Goal: Answer question/provide support: Share knowledge or assist other users

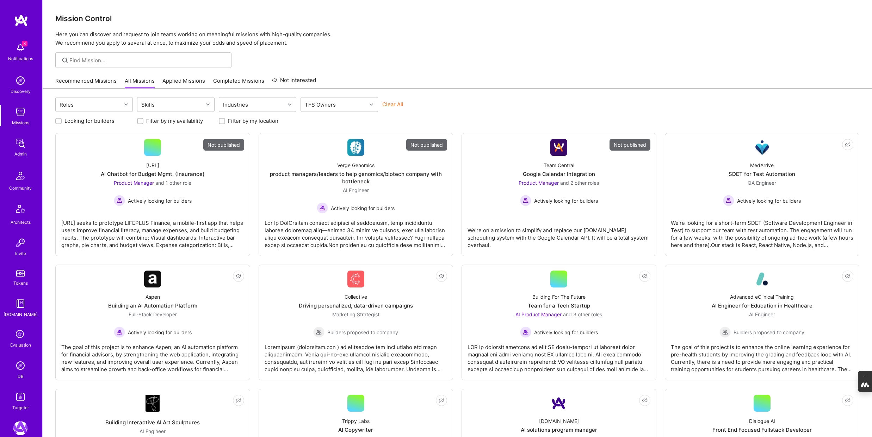
click at [21, 337] on icon at bounding box center [20, 334] width 13 height 13
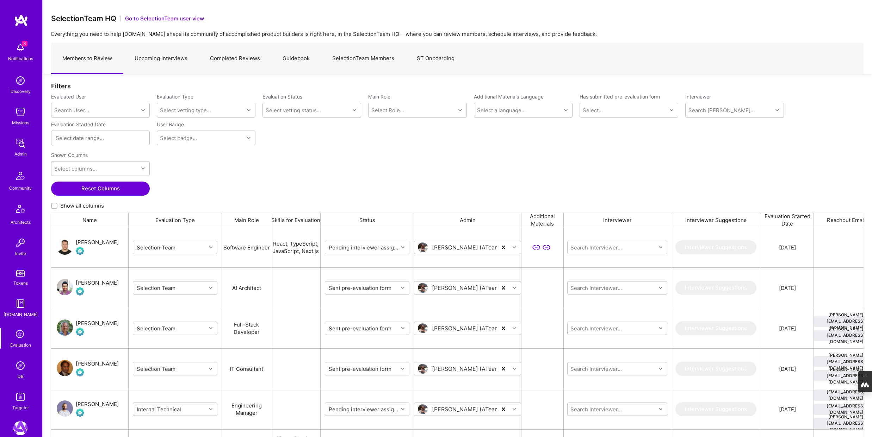
scroll to position [363, 812]
click at [230, 59] on link "Completed Reviews" at bounding box center [235, 58] width 73 height 31
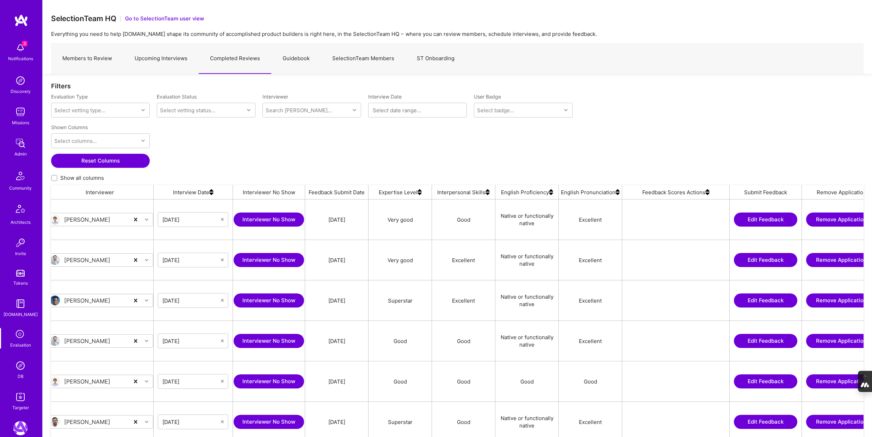
scroll to position [0, 378]
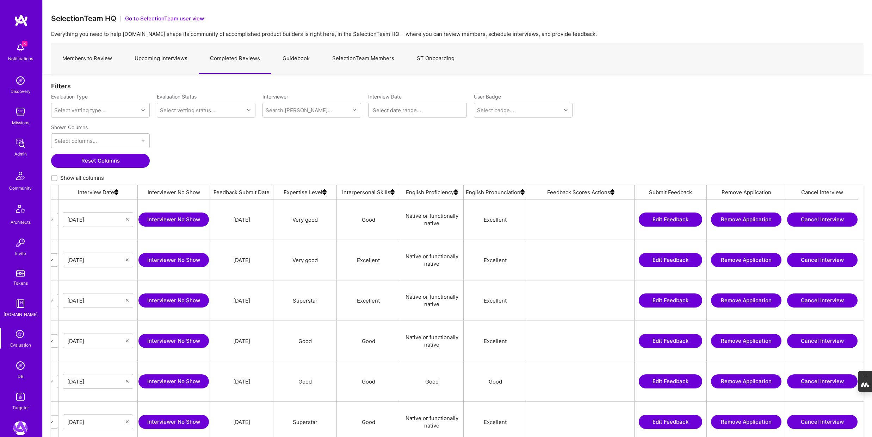
click at [612, 194] on img at bounding box center [612, 192] width 4 height 14
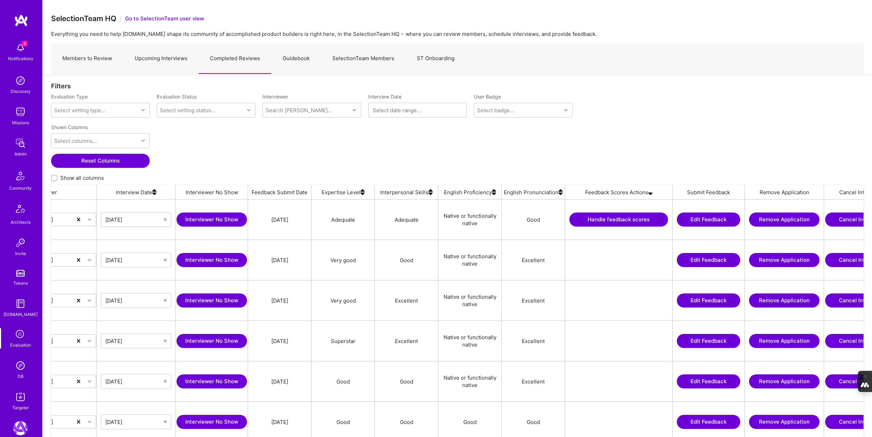
scroll to position [0, 378]
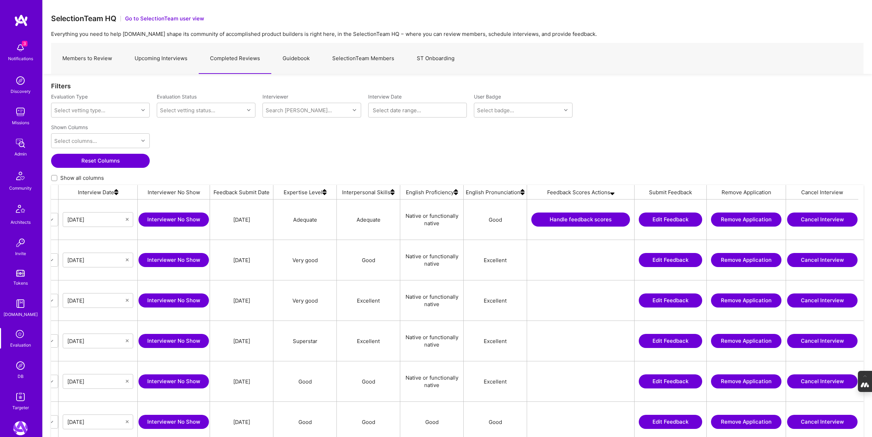
click at [582, 219] on button "Handle feedback scores" at bounding box center [580, 220] width 99 height 14
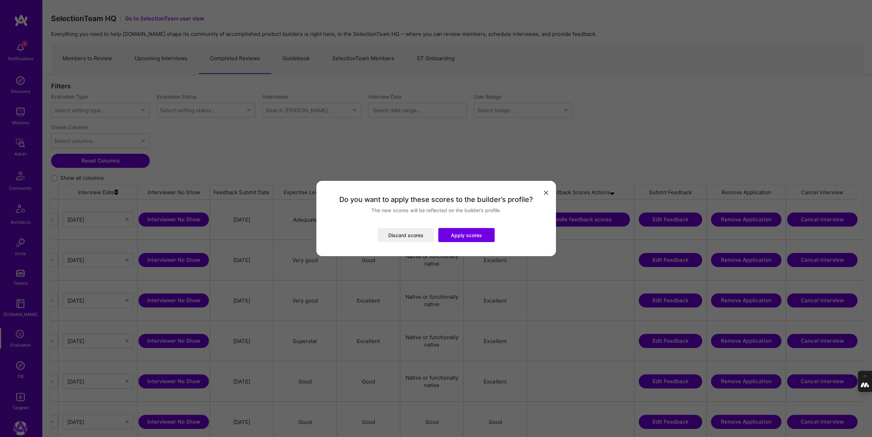
click at [470, 236] on button "Apply scores" at bounding box center [466, 235] width 56 height 14
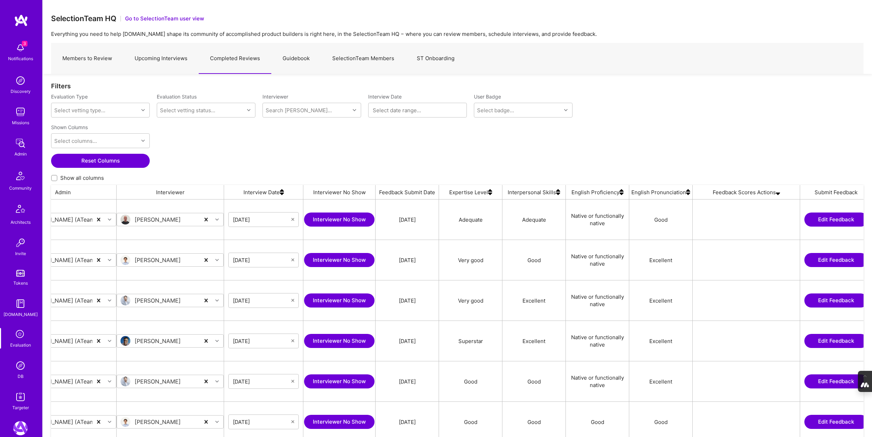
scroll to position [0, 0]
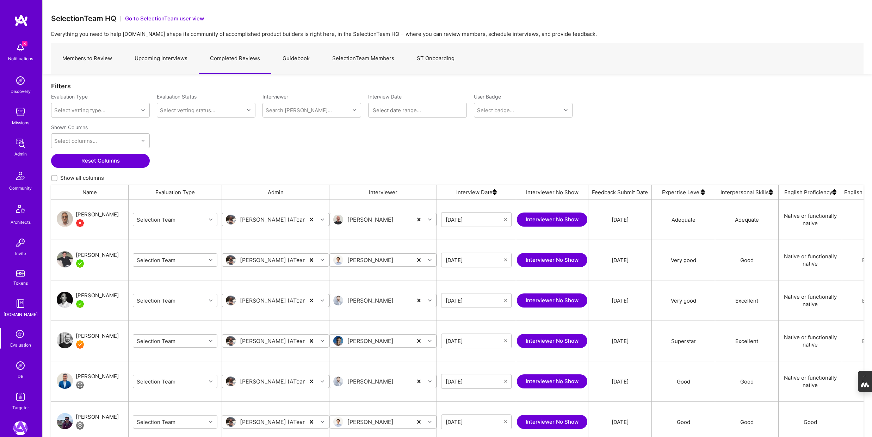
click at [166, 59] on link "Upcoming Interviews" at bounding box center [160, 58] width 75 height 31
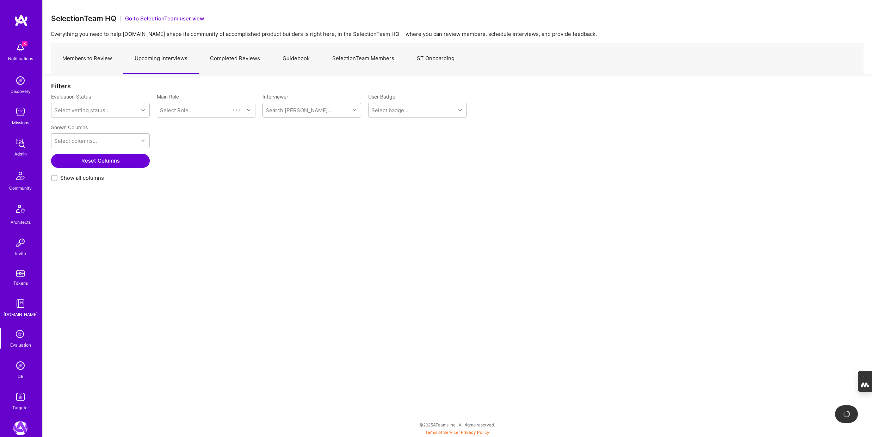
click at [329, 108] on div "Search [PERSON_NAME]..." at bounding box center [306, 110] width 87 height 14
type input "wil"
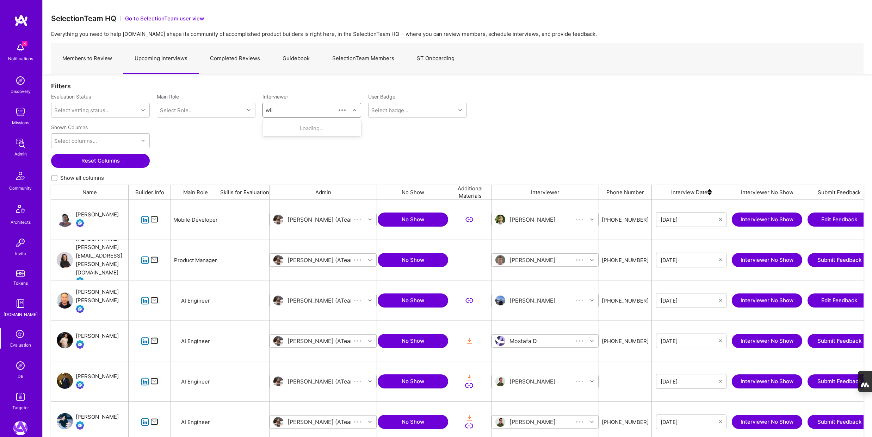
scroll to position [363, 812]
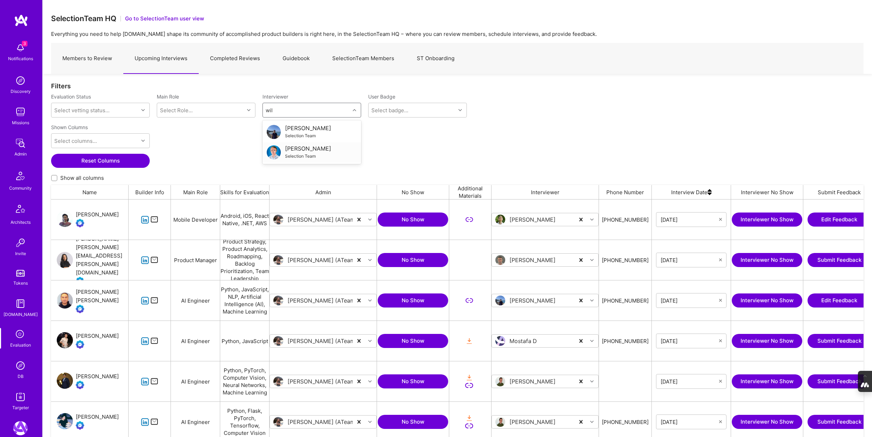
click at [294, 152] on div "Selection Team" at bounding box center [308, 155] width 46 height 7
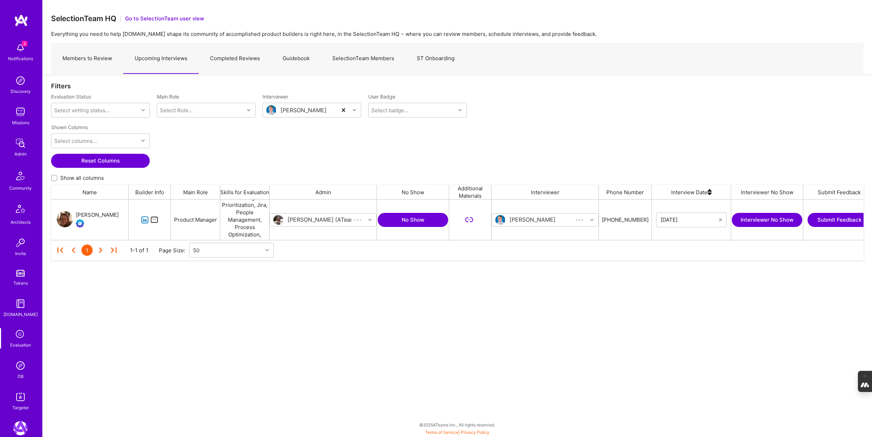
scroll to position [40, 812]
click at [17, 365] on img at bounding box center [20, 366] width 14 height 14
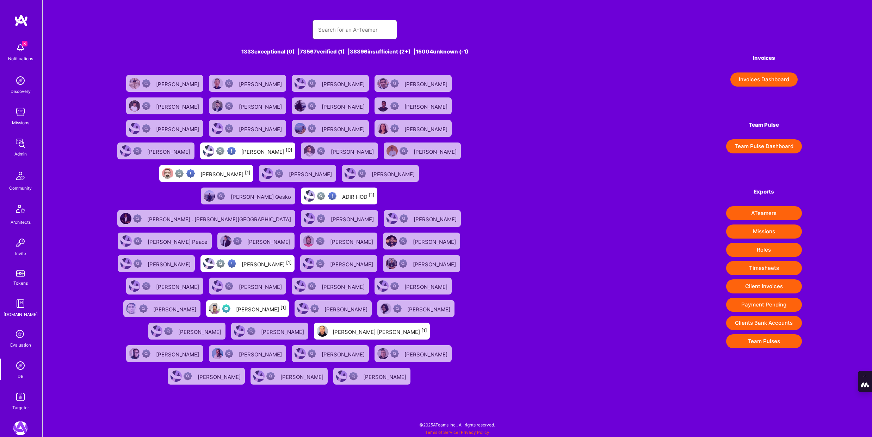
click at [327, 33] on input "text" at bounding box center [354, 30] width 73 height 18
type input "[PERSON_NAME]"
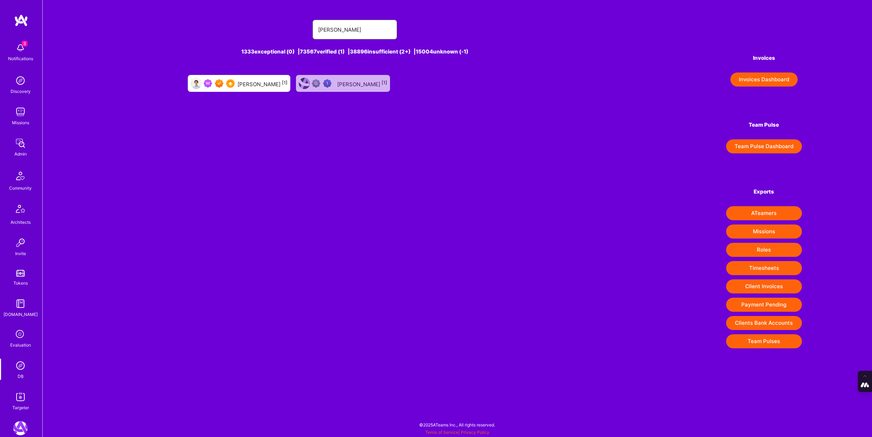
scroll to position [156, 0]
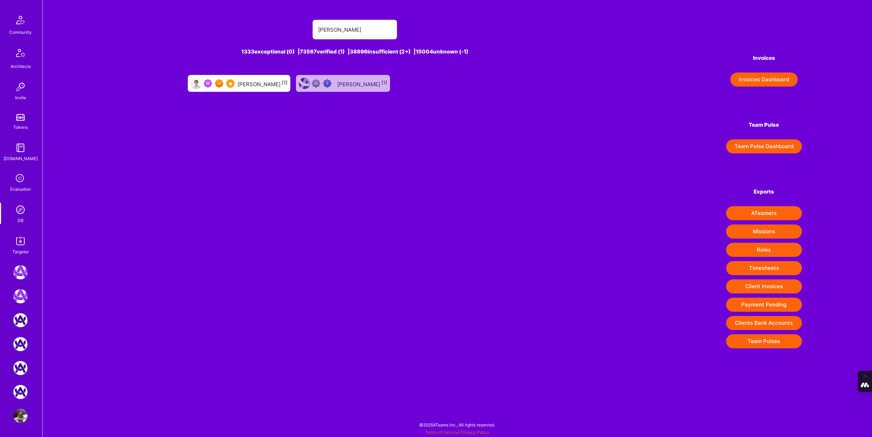
click at [17, 411] on img at bounding box center [20, 416] width 14 height 14
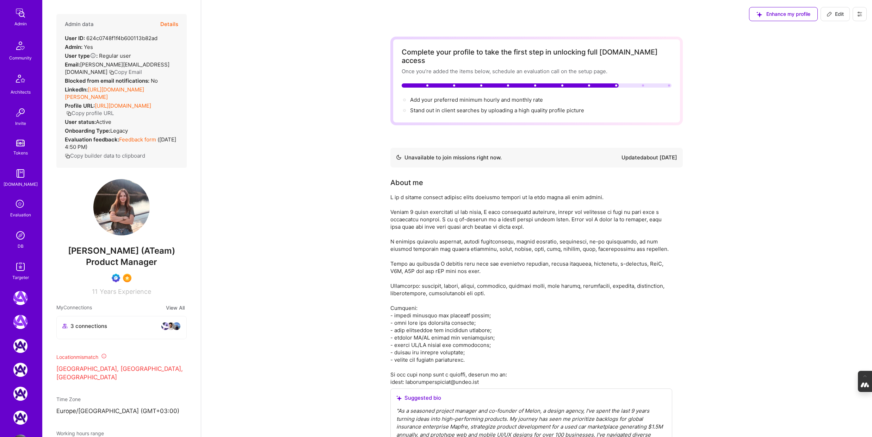
scroll to position [156, 0]
click at [20, 217] on div "DB" at bounding box center [21, 220] width 6 height 7
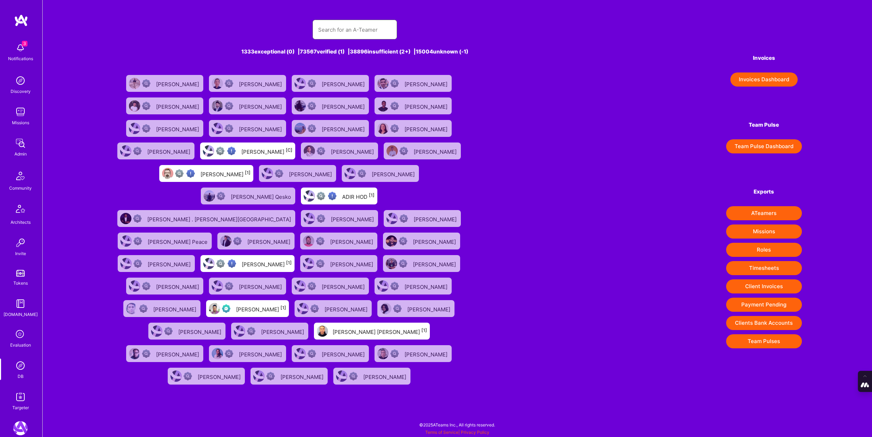
click at [344, 26] on input "text" at bounding box center [354, 30] width 73 height 18
type input "[PERSON_NAME]"
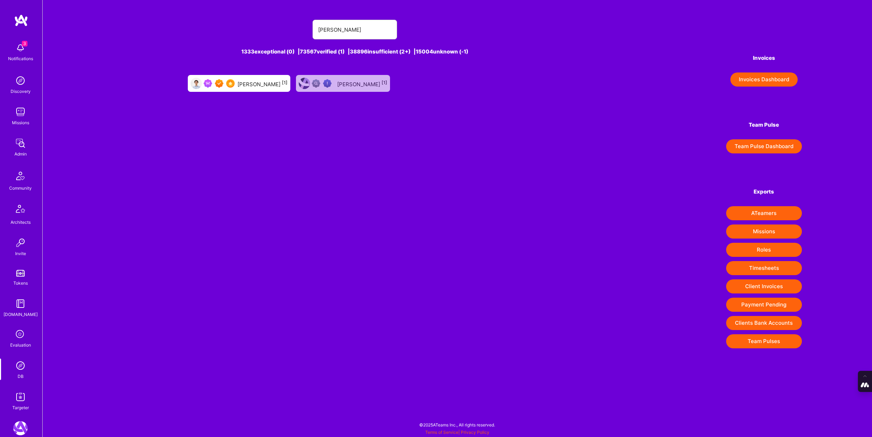
click at [260, 86] on div "[PERSON_NAME] [1]" at bounding box center [262, 83] width 50 height 9
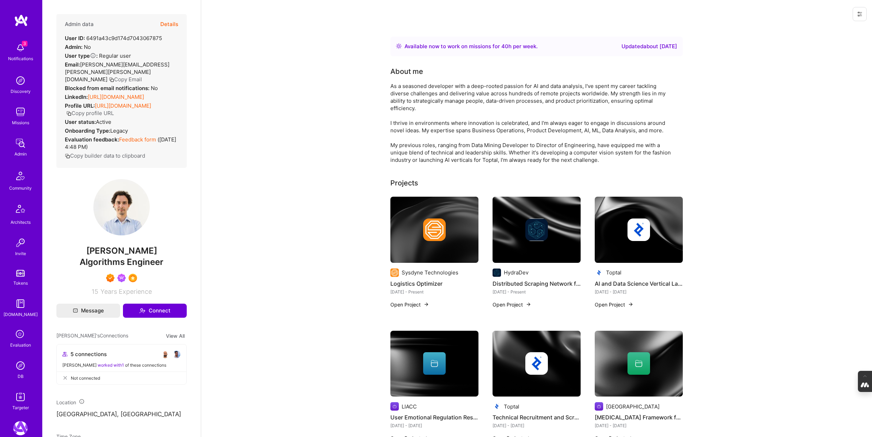
click at [861, 16] on icon at bounding box center [859, 14] width 6 height 6
click at [835, 31] on button "Login as [PERSON_NAME]" at bounding box center [829, 30] width 74 height 18
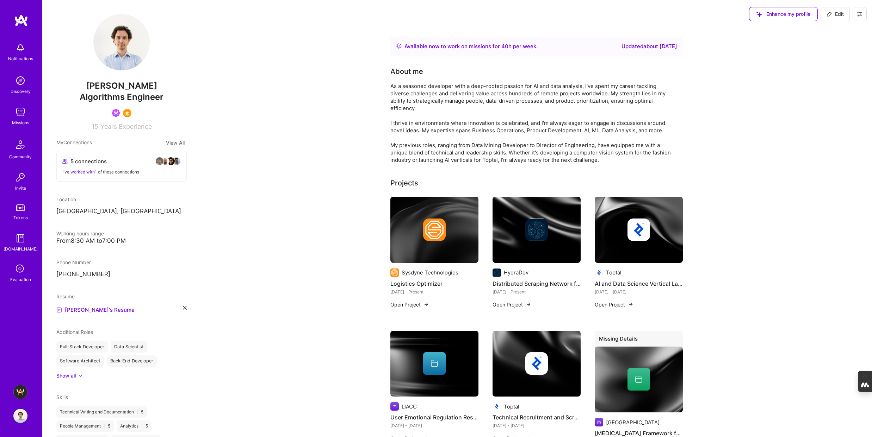
click at [20, 391] on img at bounding box center [20, 392] width 14 height 14
